Goal: Task Accomplishment & Management: Use online tool/utility

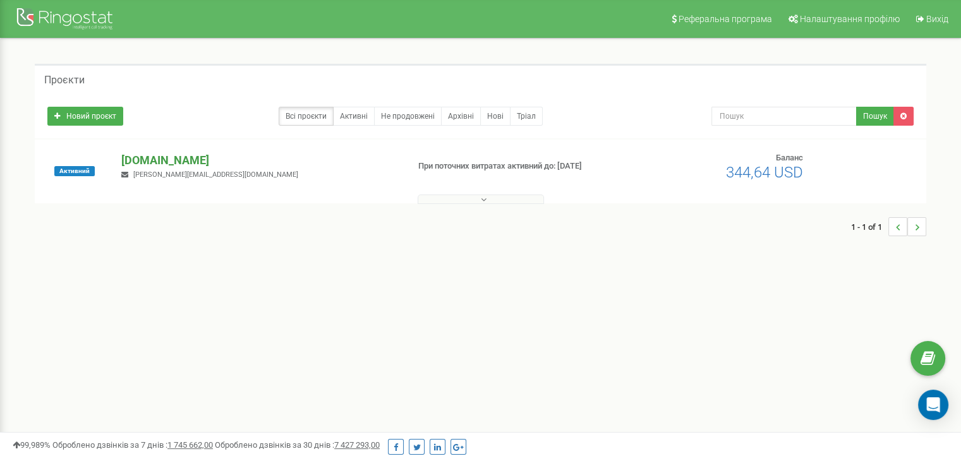
click at [180, 152] on p "[DOMAIN_NAME]" at bounding box center [259, 160] width 276 height 16
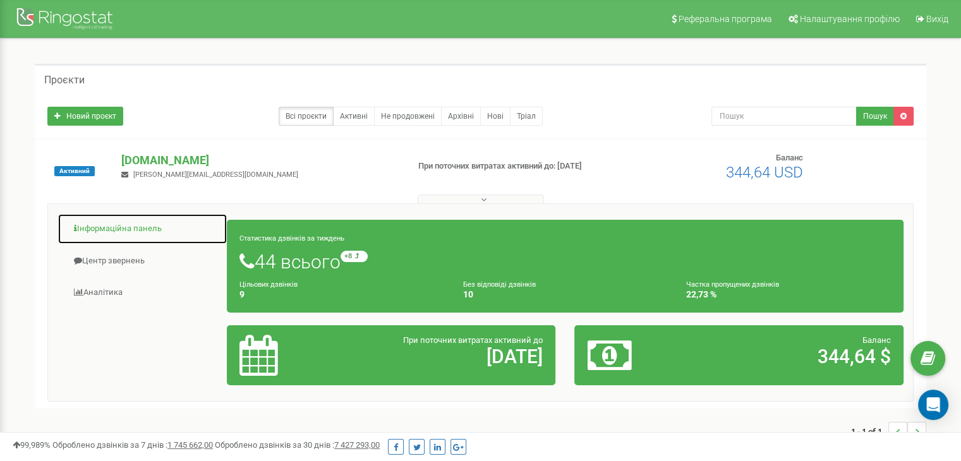
click at [126, 234] on link "Інформаційна панель" at bounding box center [143, 229] width 170 height 31
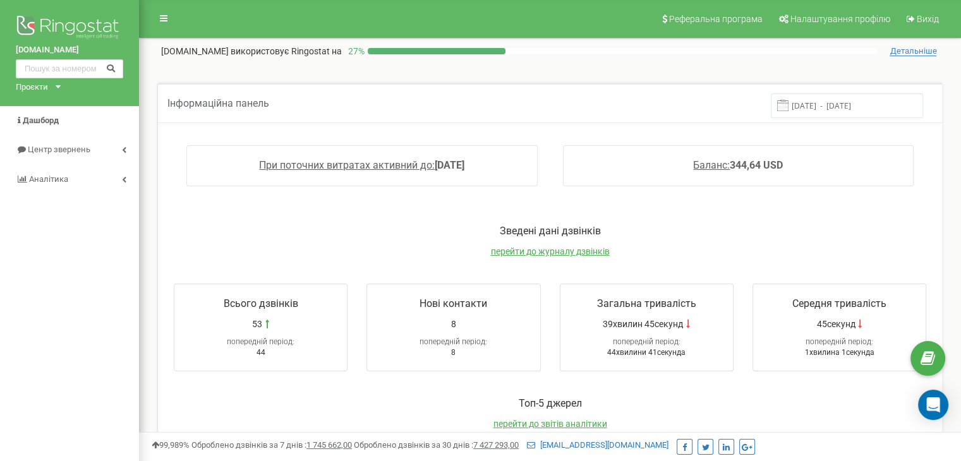
click at [553, 257] on div "Зведені дані дзвінків перейти до журналу дзвінків" at bounding box center [550, 247] width 778 height 46
click at [556, 250] on span "перейти до журналу дзвінків" at bounding box center [550, 251] width 119 height 10
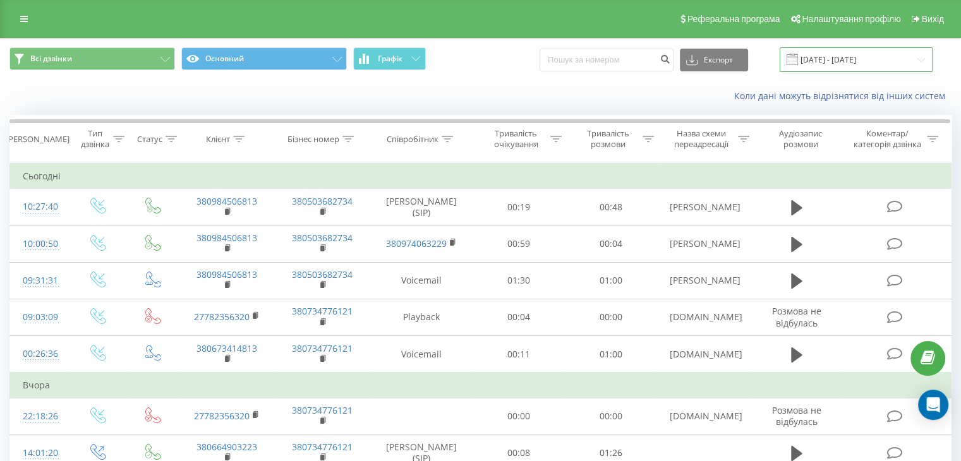
click at [914, 57] on input "23.08.2025 - 23.09.2025" at bounding box center [856, 59] width 153 height 25
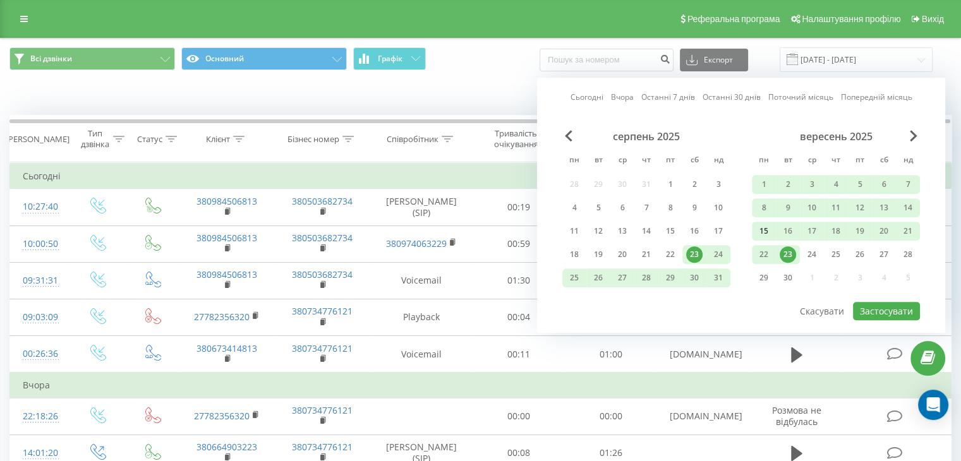
click at [770, 228] on div "15" at bounding box center [764, 231] width 16 height 16
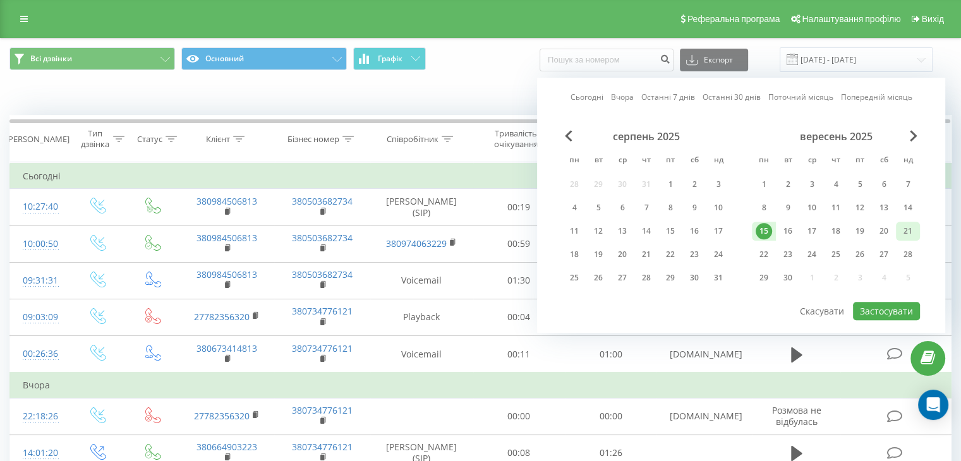
click at [914, 228] on div "21" at bounding box center [908, 231] width 16 height 16
click at [900, 308] on button "Застосувати" at bounding box center [886, 311] width 67 height 18
type input "15.09.2025 - 21.09.2025"
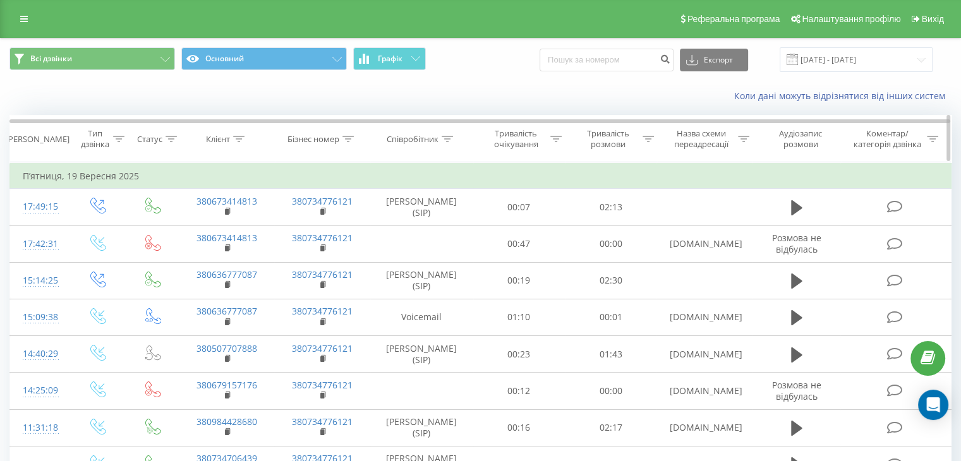
click at [237, 132] on th "Клієнт" at bounding box center [226, 139] width 95 height 47
click at [344, 138] on icon at bounding box center [348, 139] width 11 height 6
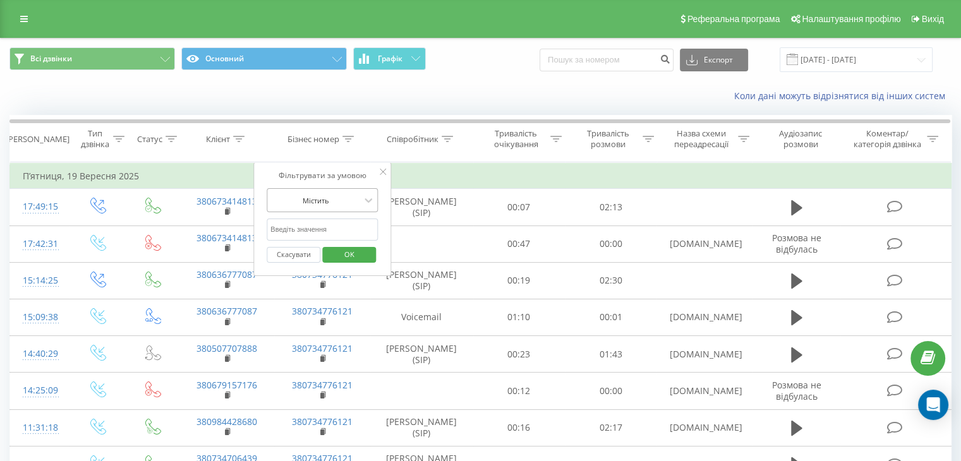
click at [351, 202] on div at bounding box center [316, 201] width 90 height 12
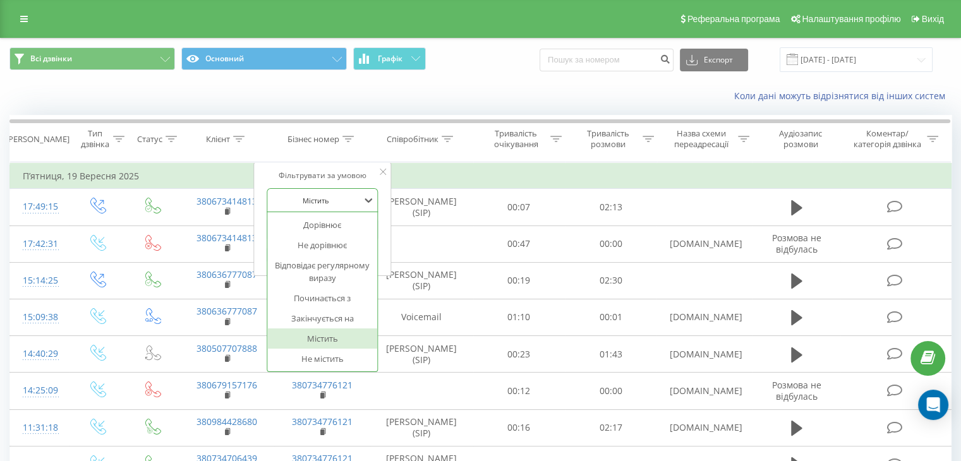
click at [351, 202] on div at bounding box center [316, 201] width 90 height 12
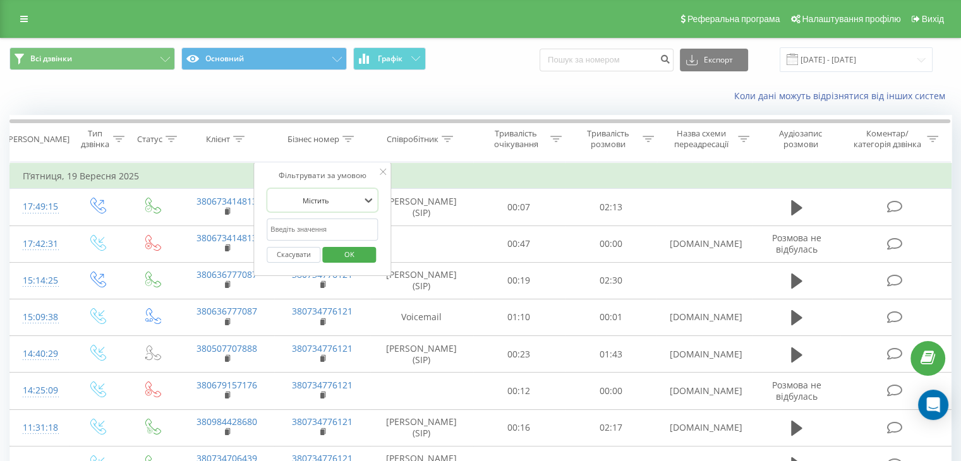
click at [332, 228] on input "text" at bounding box center [322, 230] width 111 height 22
type input "0502235053"
click at [351, 254] on span "OK" at bounding box center [349, 255] width 35 height 20
